Goal: Find contact information

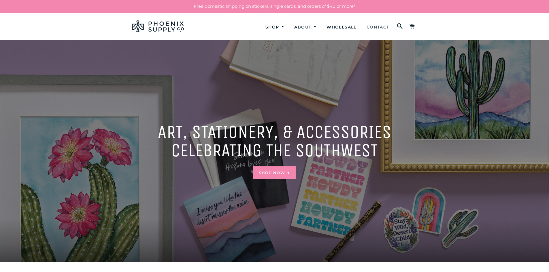
click at [375, 28] on link "Contact" at bounding box center [377, 27] width 31 height 15
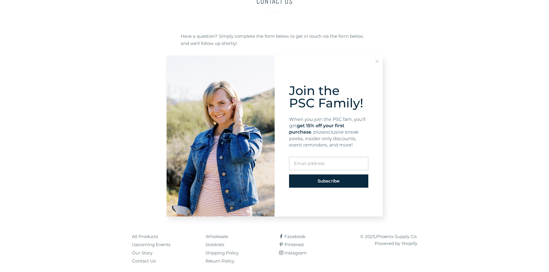
scroll to position [73, 0]
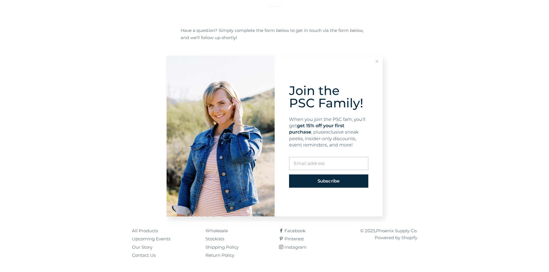
click at [376, 62] on icon at bounding box center [376, 61] width 3 height 3
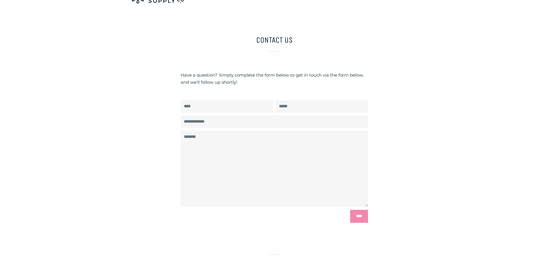
scroll to position [0, 0]
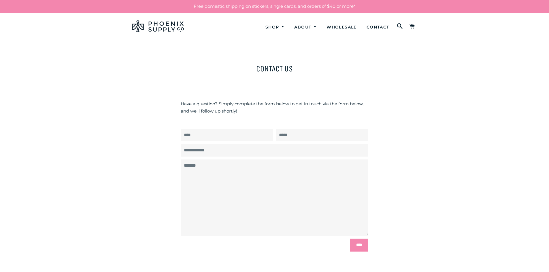
click at [158, 31] on img at bounding box center [158, 26] width 52 height 12
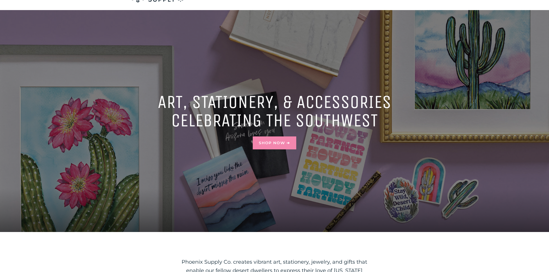
scroll to position [38, 0]
